Goal: Task Accomplishment & Management: Manage account settings

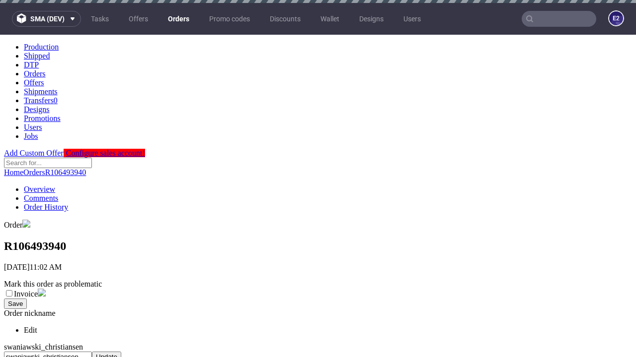
scroll to position [406, 0]
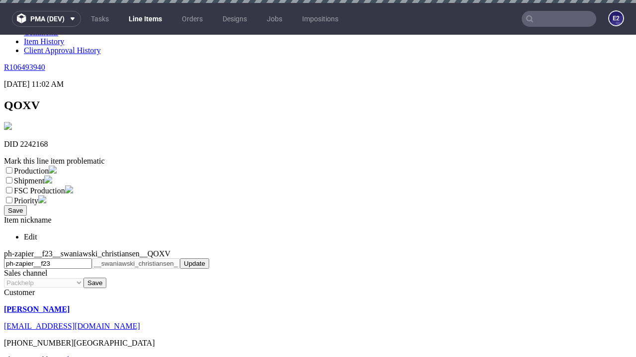
scroll to position [3, 0]
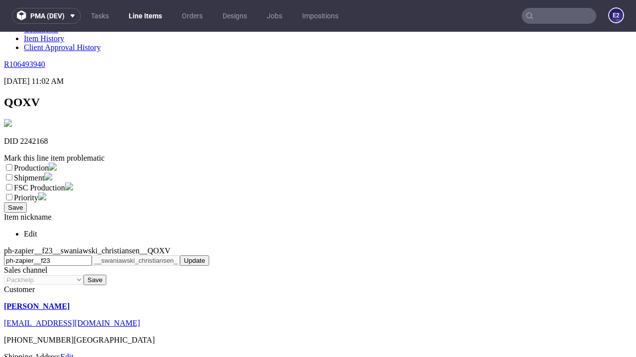
select select "dtp_ca_needed"
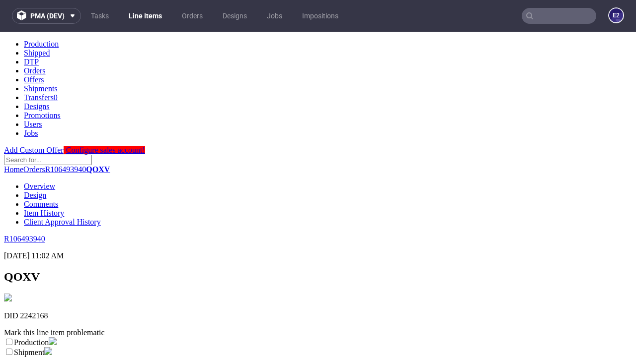
scroll to position [0, 0]
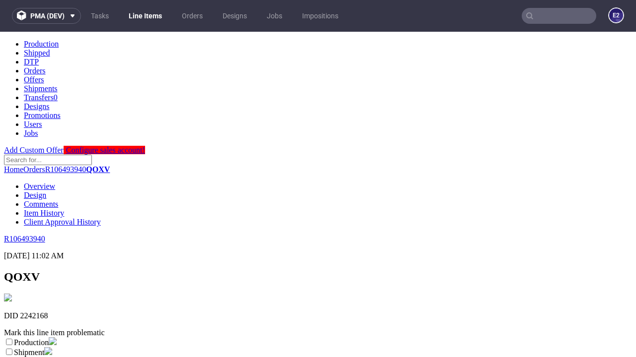
checkbox input "true"
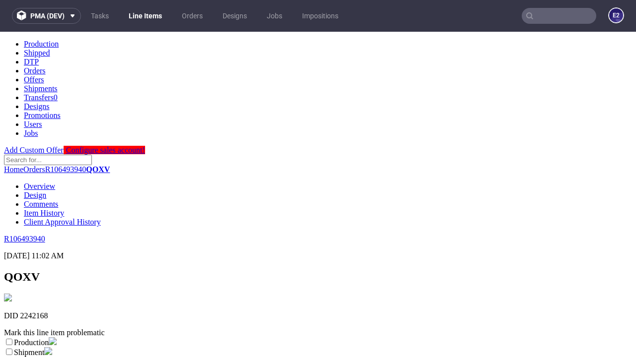
scroll to position [9, 0]
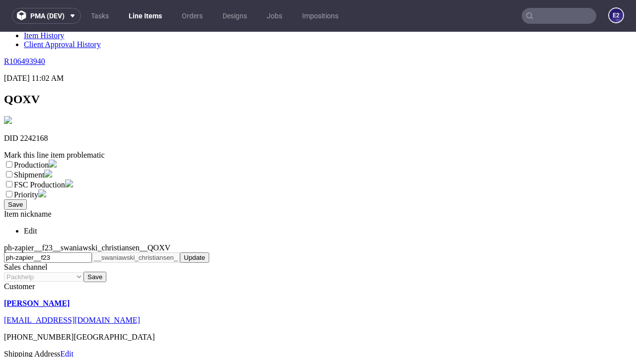
type textarea "test"
